Goal: Task Accomplishment & Management: Complete application form

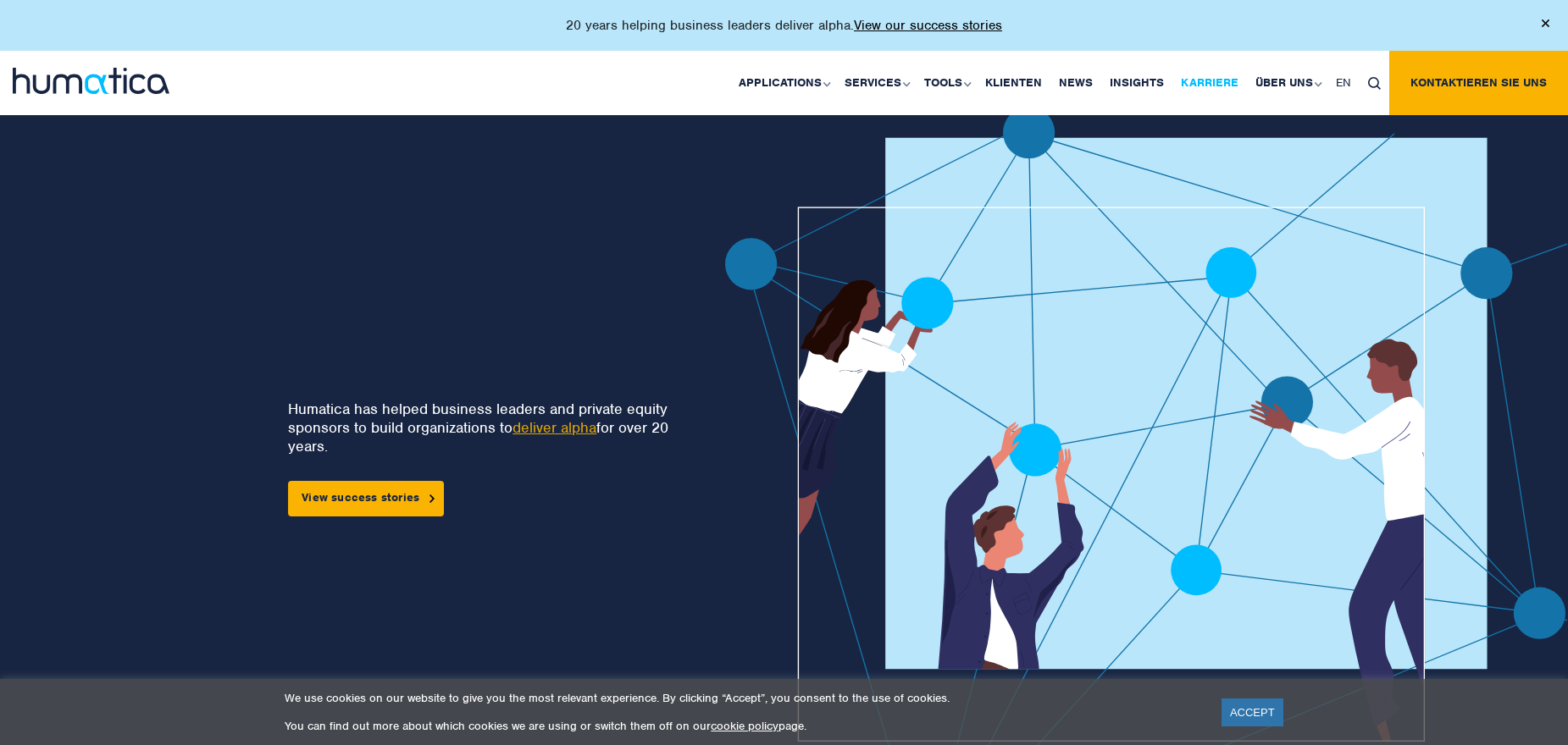
click at [1216, 78] on link "Karriere" at bounding box center [1210, 83] width 75 height 64
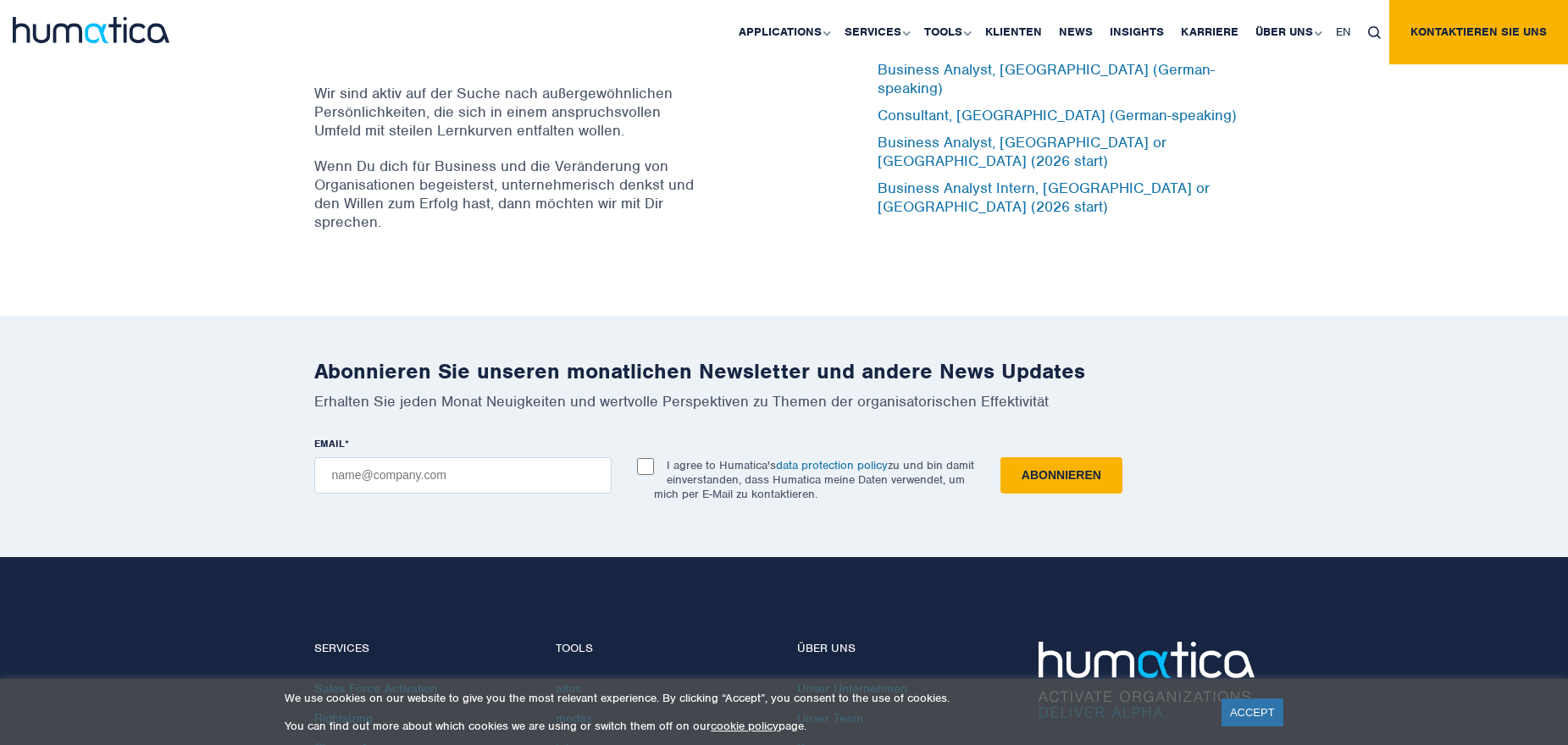
scroll to position [5590, 0]
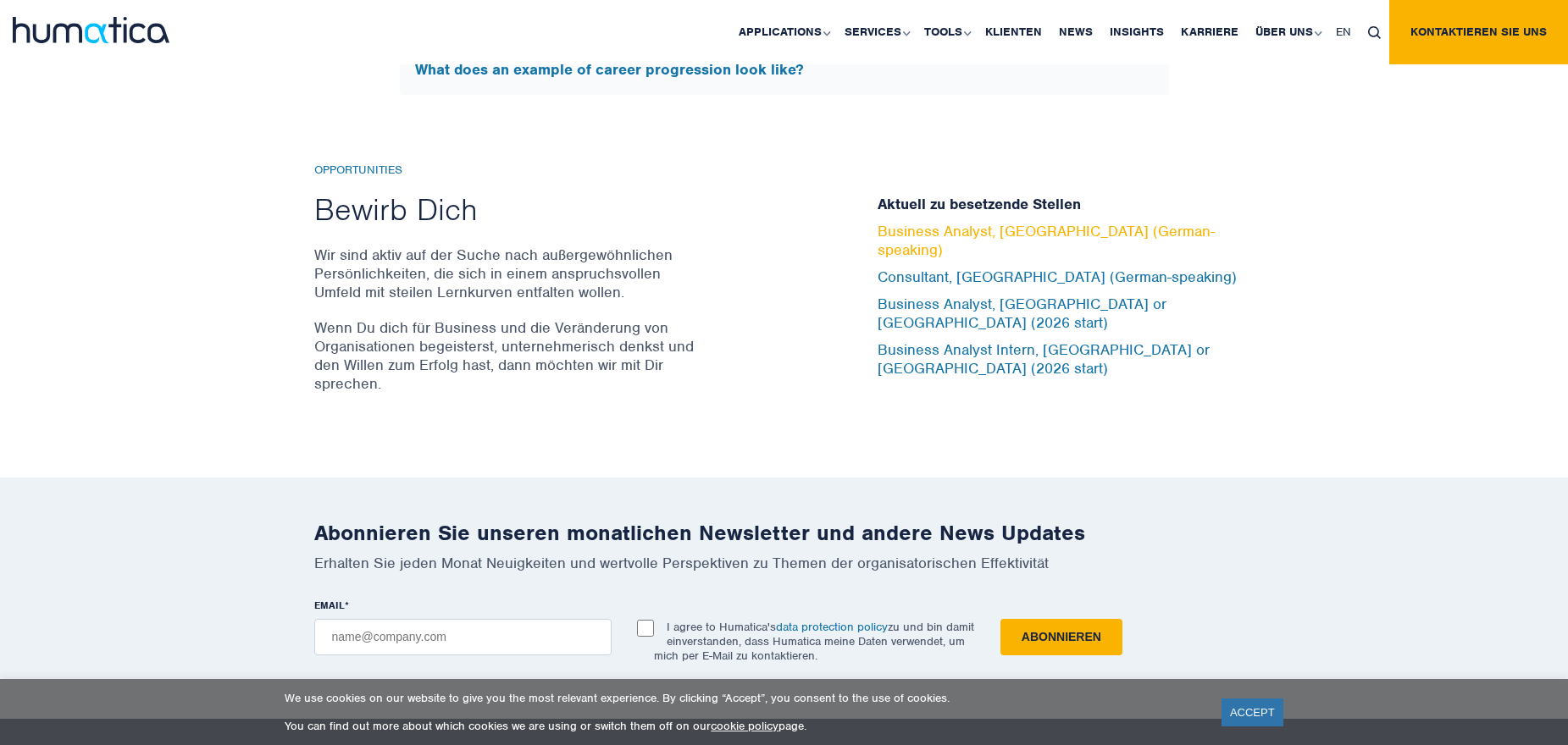
click at [918, 257] on link "Business Analyst, [GEOGRAPHIC_DATA] (German-speaking)" at bounding box center [1046, 240] width 338 height 37
